Goal: Task Accomplishment & Management: Manage account settings

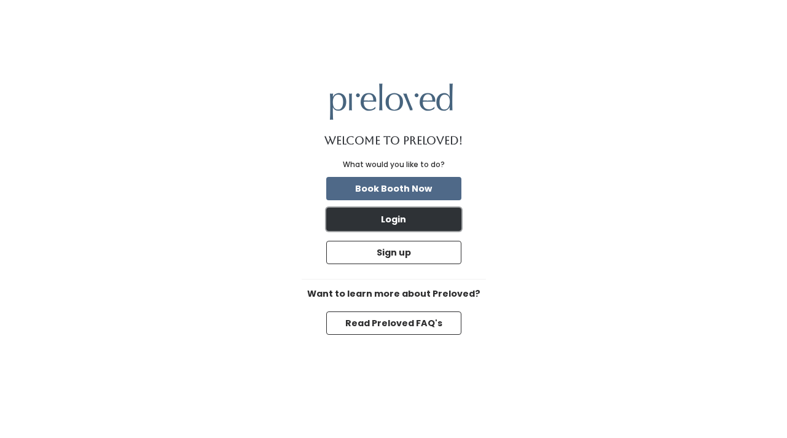
click at [423, 227] on button "Login" at bounding box center [393, 219] width 135 height 23
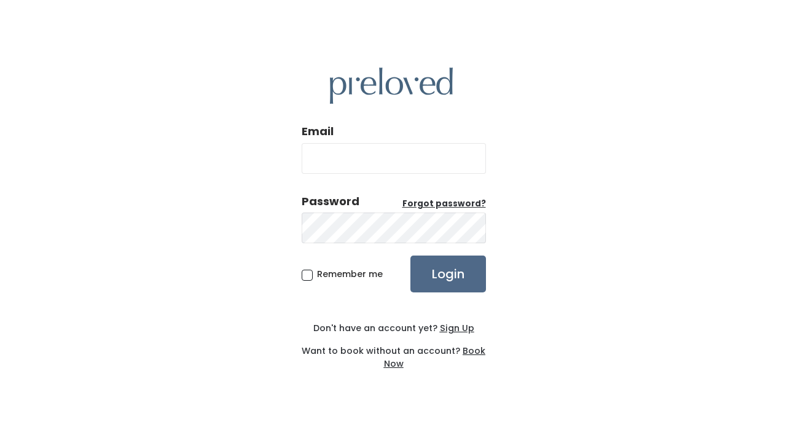
click at [388, 175] on div "Email" at bounding box center [394, 153] width 184 height 60
click at [384, 166] on input "Email" at bounding box center [394, 158] width 184 height 31
type input "[EMAIL_ADDRESS][DOMAIN_NAME]"
click at [410, 256] on input "Login" at bounding box center [448, 274] width 76 height 37
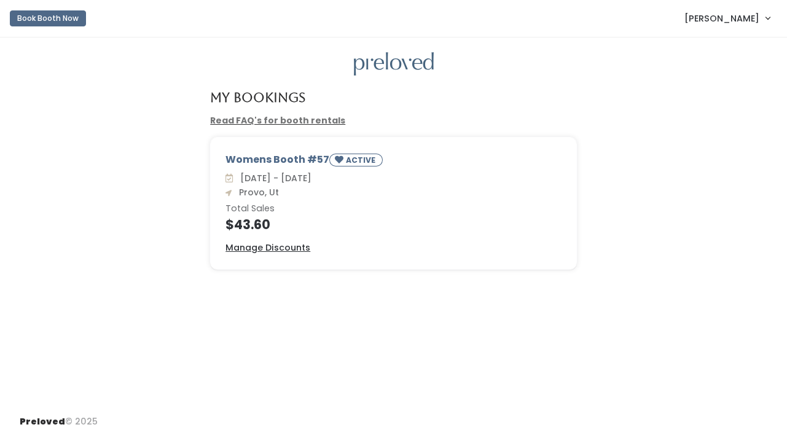
click at [264, 230] on h4 "$43.60" at bounding box center [393, 224] width 336 height 14
